Goal: Navigation & Orientation: Find specific page/section

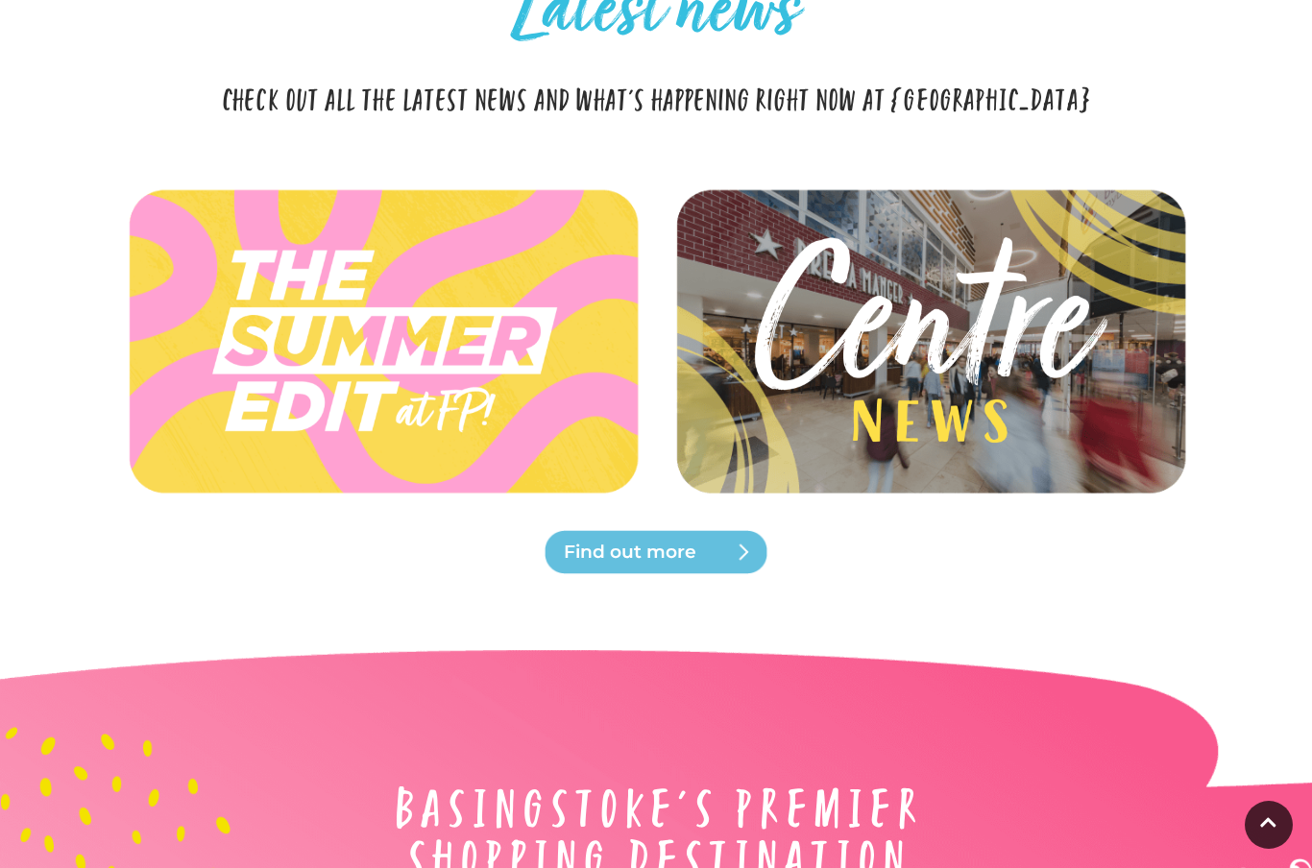
scroll to position [4150, 0]
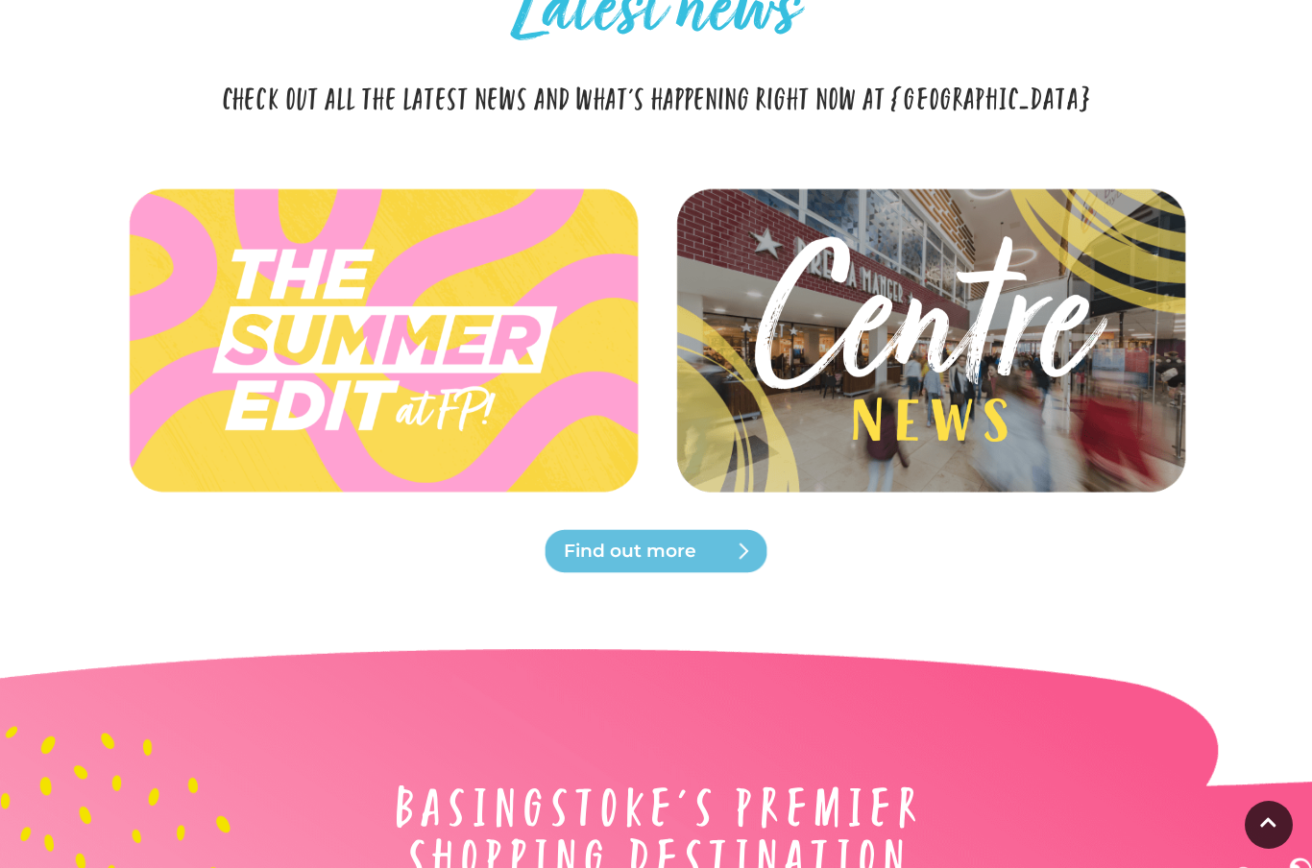
click at [1113, 397] on img at bounding box center [929, 340] width 519 height 232
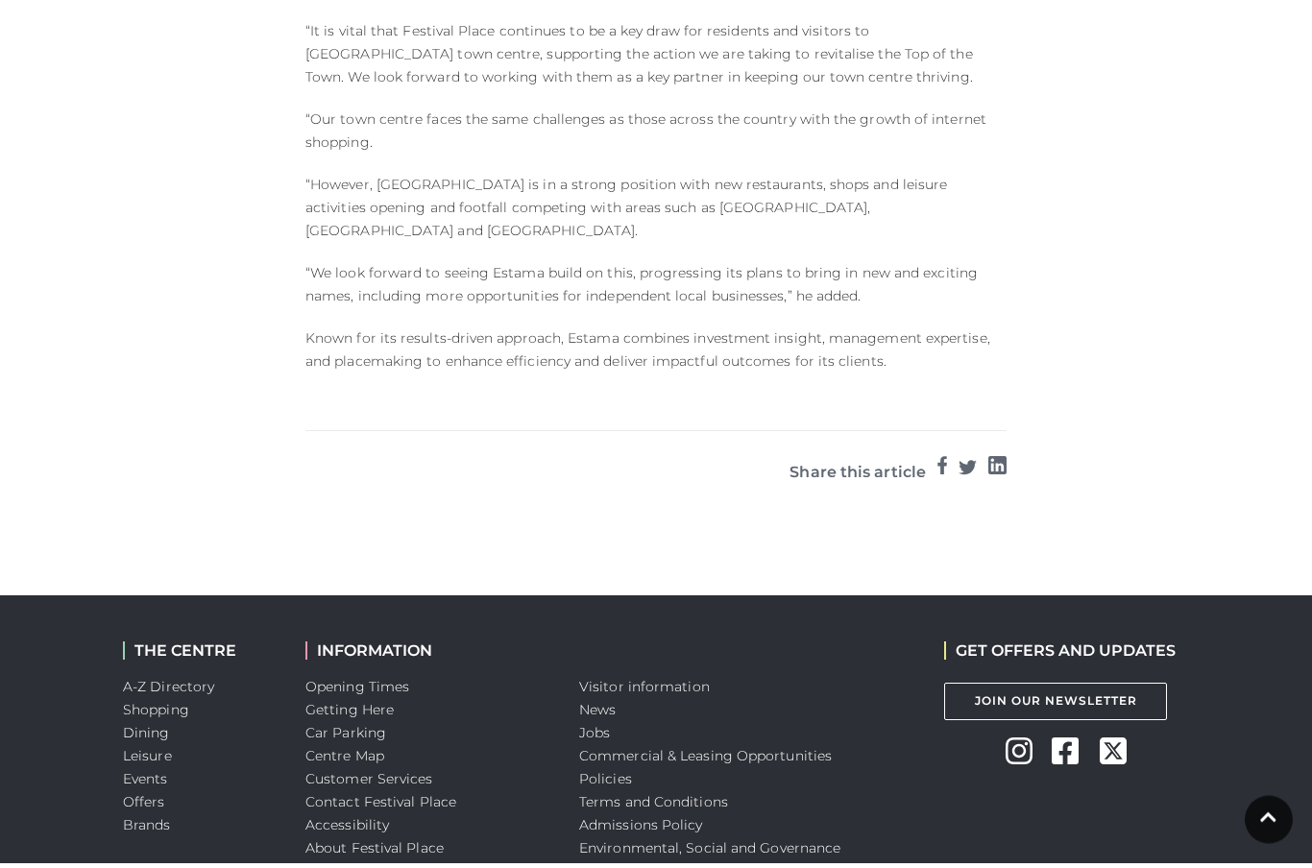
scroll to position [1962, 0]
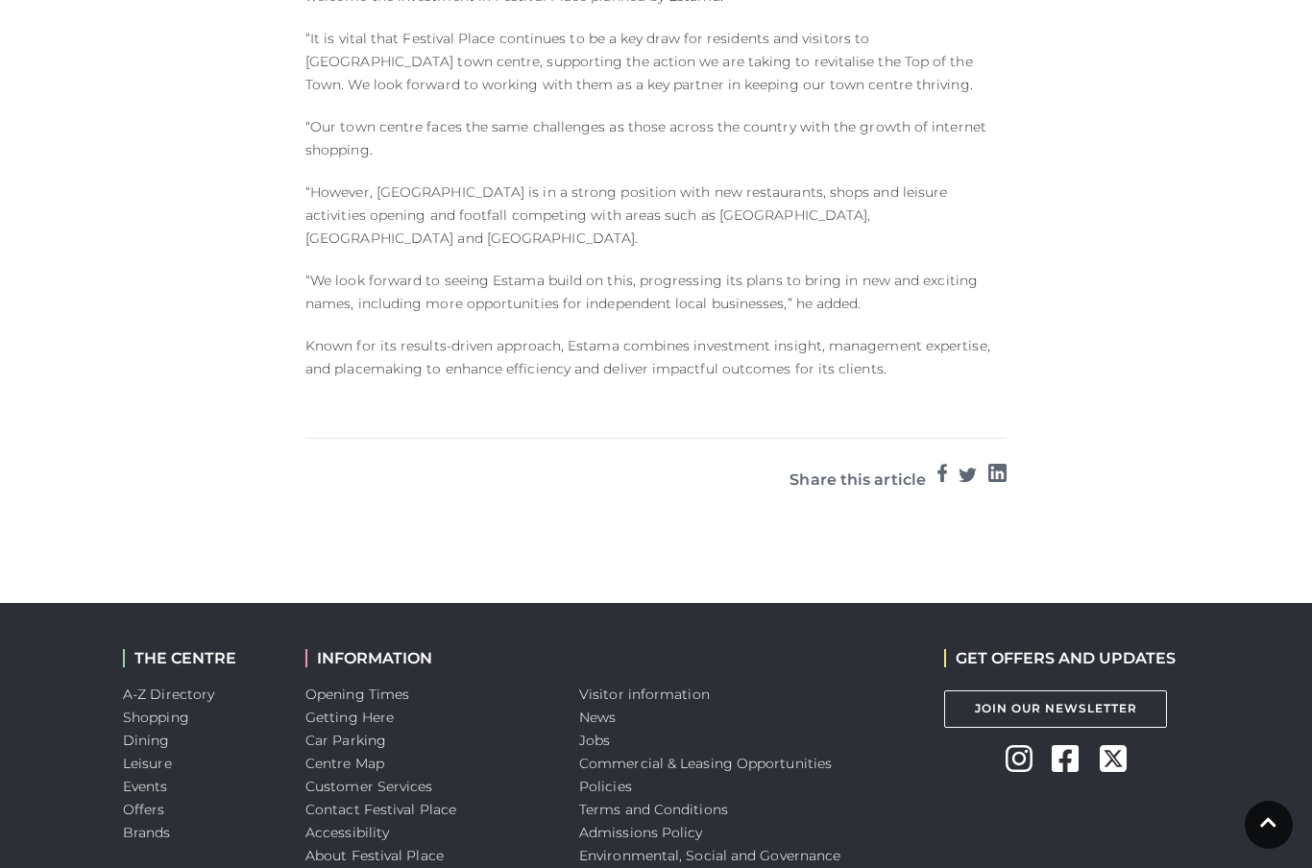
click at [366, 603] on div "INFORMATION Opening Times Getting Here Car Parking Centre Map Customer Services…" at bounding box center [428, 789] width 274 height 372
click at [377, 686] on link "Opening Times" at bounding box center [357, 694] width 104 height 17
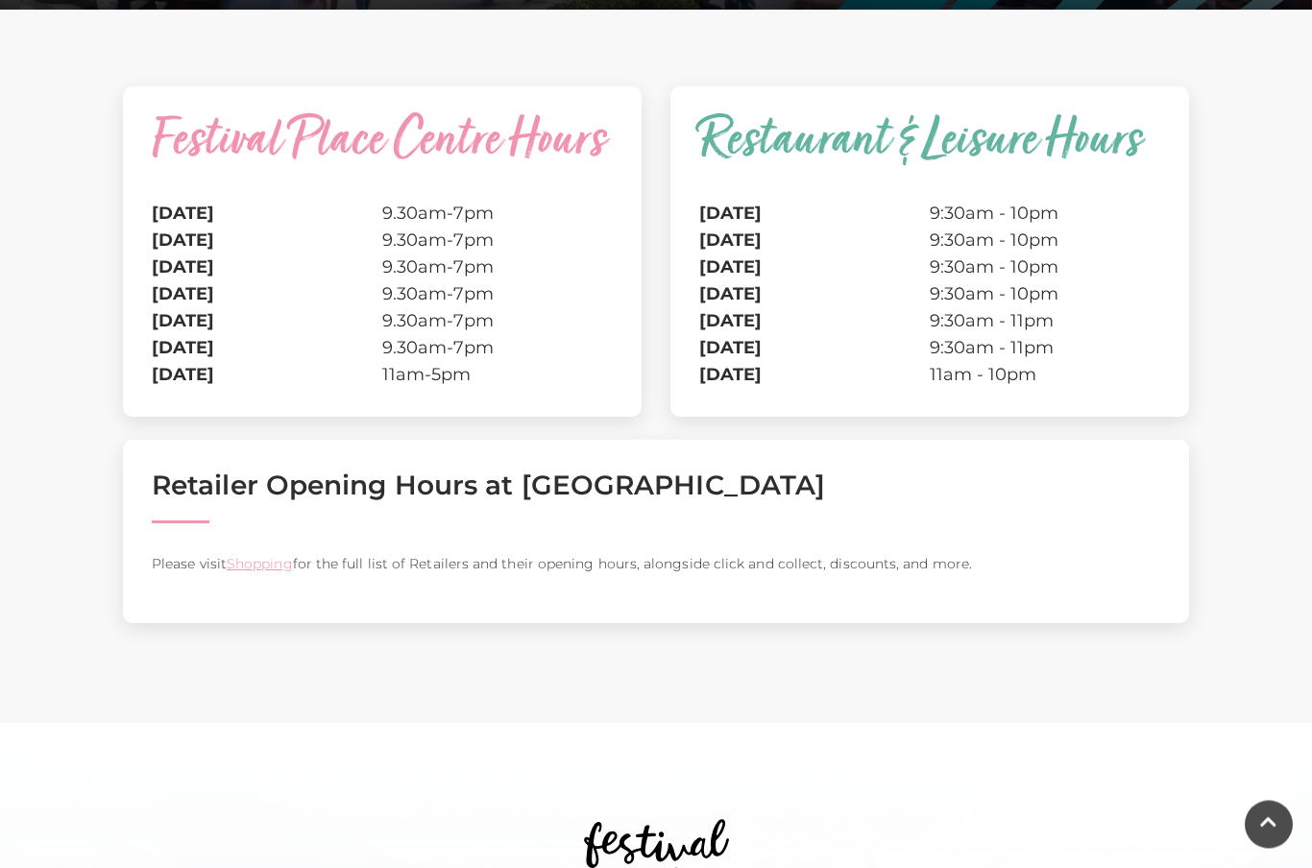
scroll to position [494, 0]
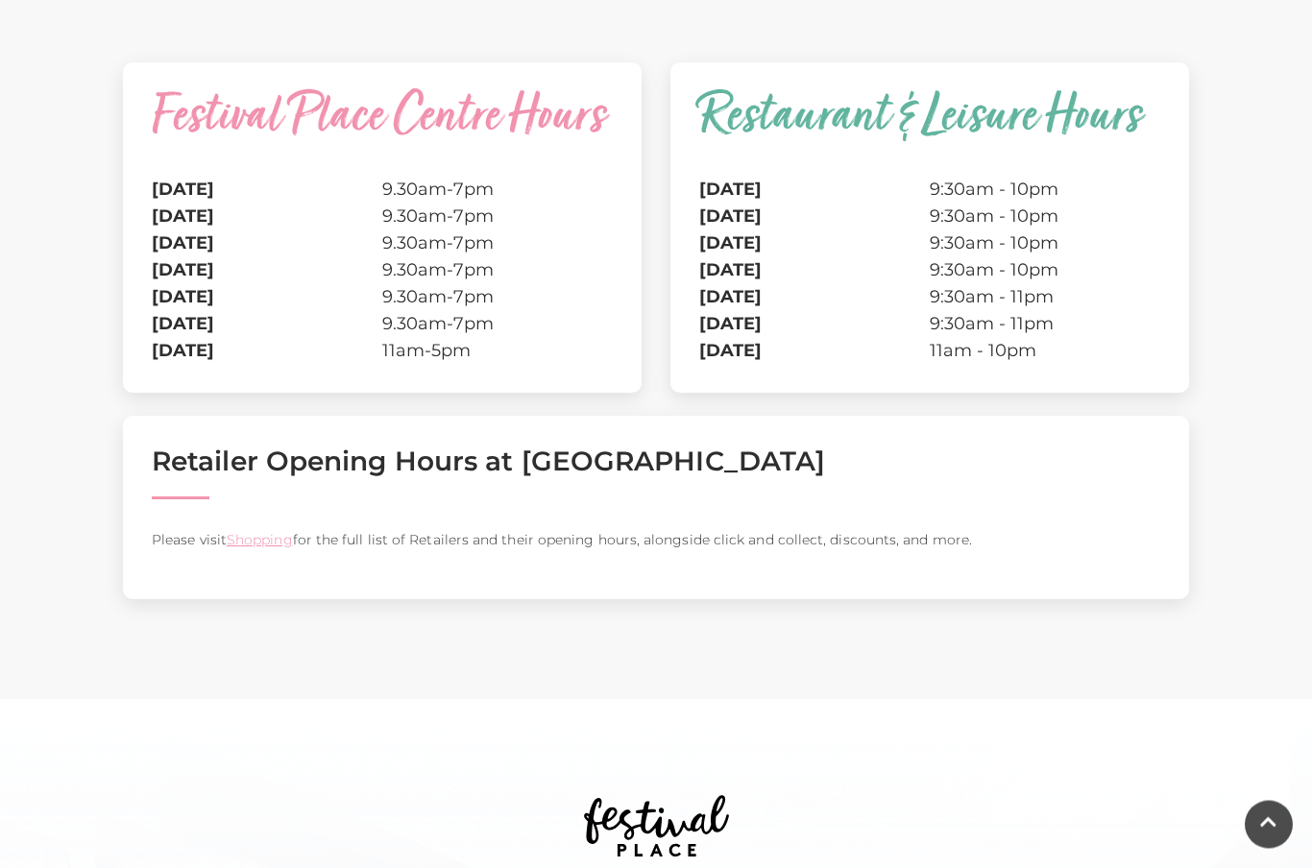
click at [261, 600] on div "Retailer Opening Hours at [GEOGRAPHIC_DATA] Please visit Shopping for the full …" at bounding box center [656, 508] width 1066 height 183
click at [260, 549] on link "Shopping" at bounding box center [260, 540] width 66 height 17
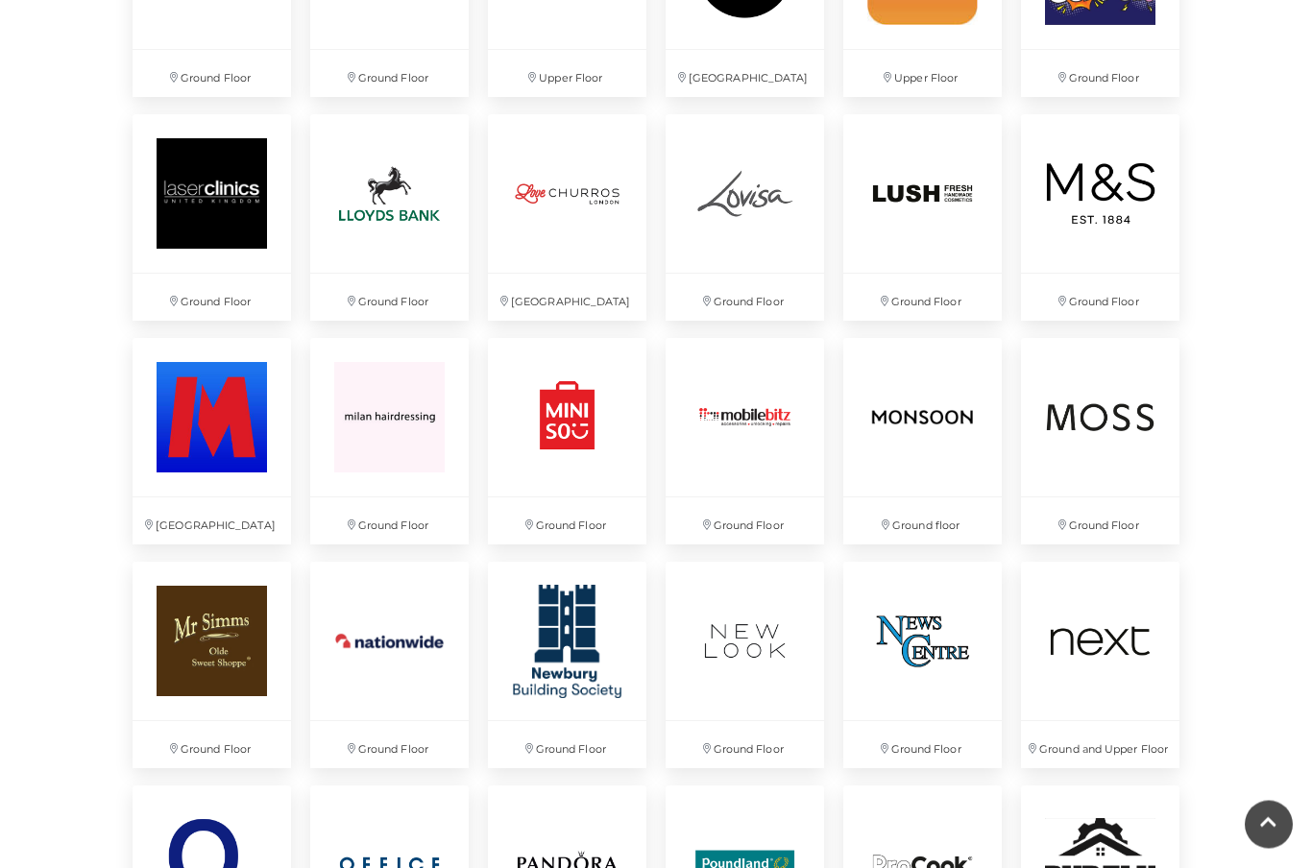
scroll to position [3117, 0]
click at [1125, 624] on img at bounding box center [1100, 641] width 158 height 158
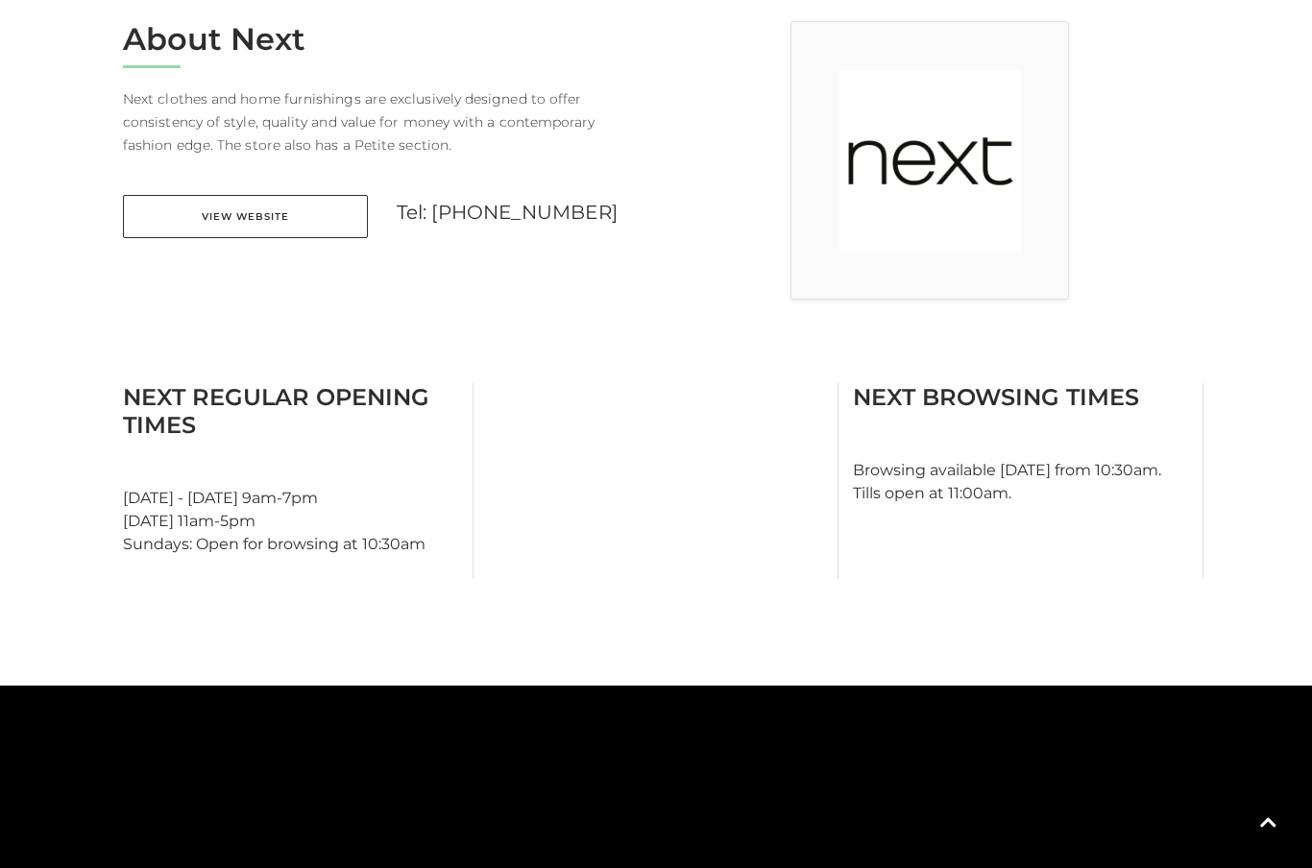
scroll to position [482, 0]
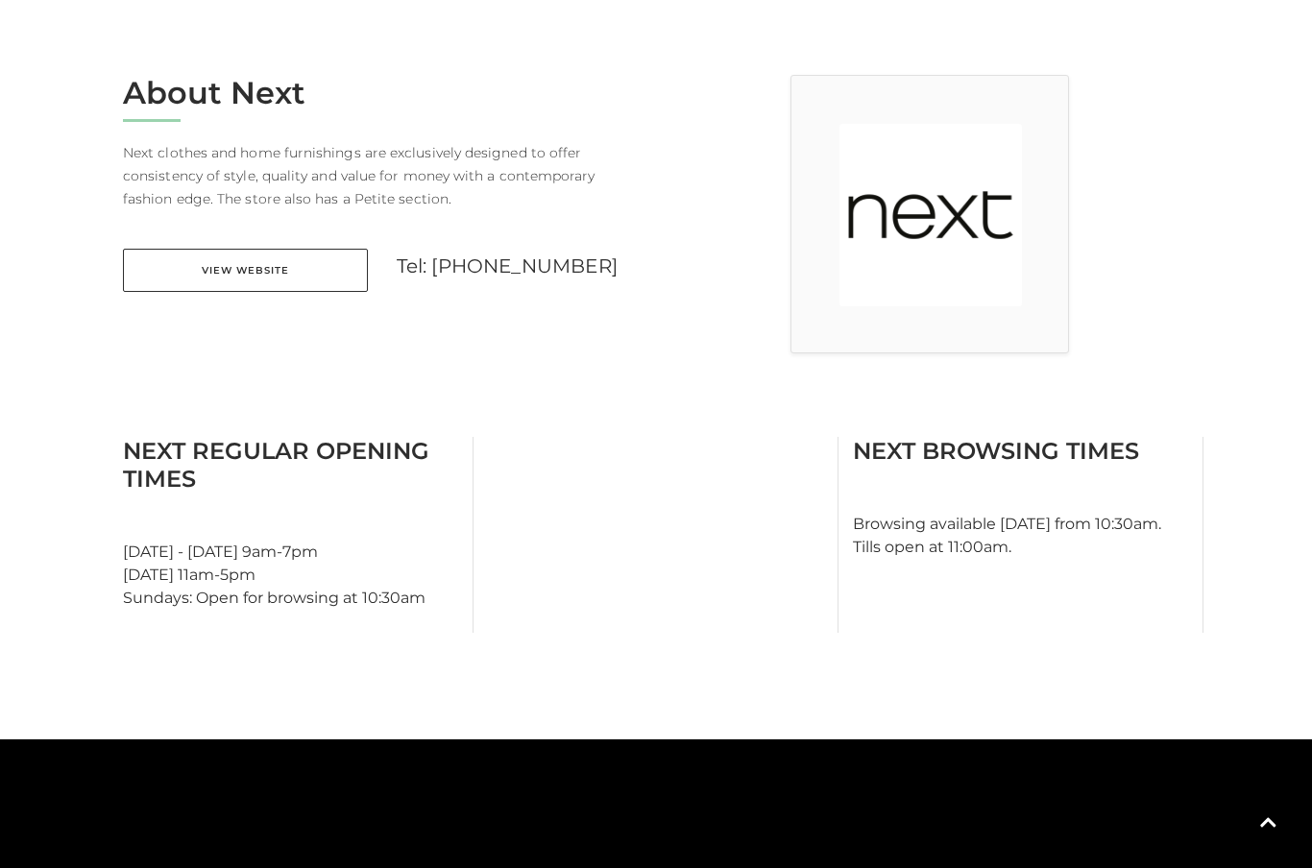
click at [1194, 431] on main "Next Home / Shopping / Next About Next Next clothes and home furnishings are ex…" at bounding box center [656, 465] width 1312 height 1894
